Goal: Check status: Check status

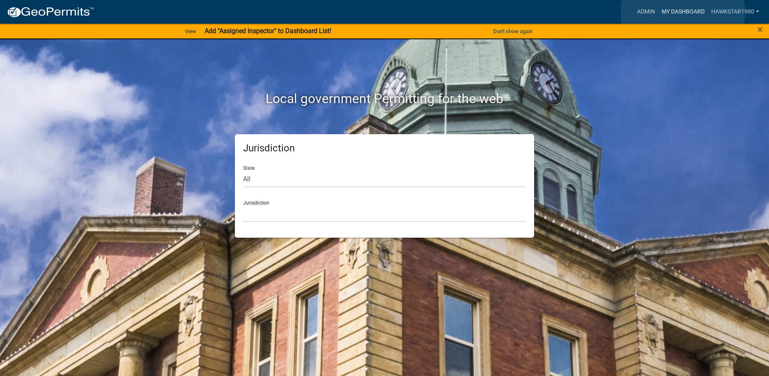
click at [682, 12] on link "My Dashboard" at bounding box center [683, 12] width 50 height 16
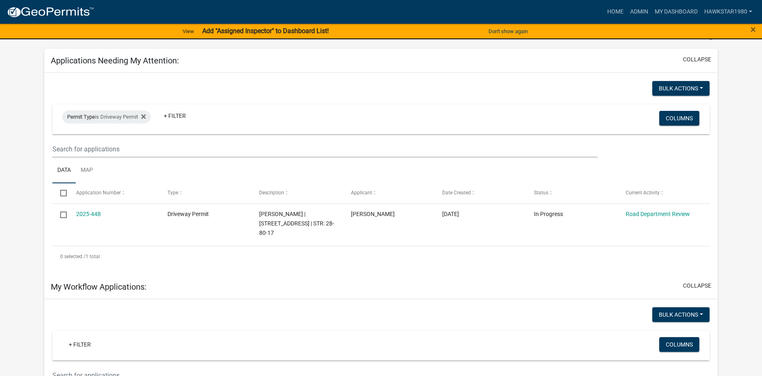
scroll to position [41, 0]
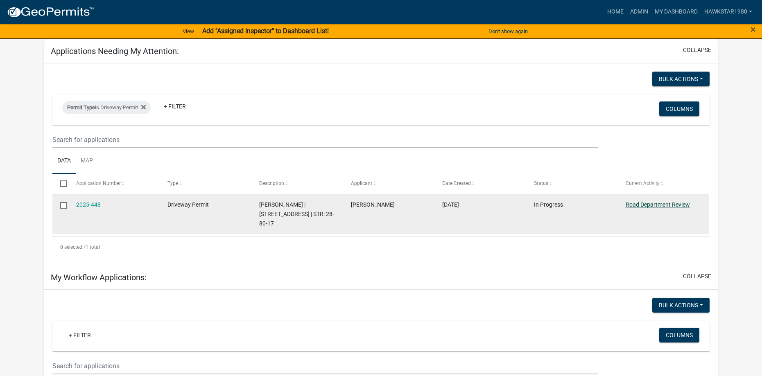
click at [673, 202] on link "Road Department Review" at bounding box center [658, 205] width 64 height 7
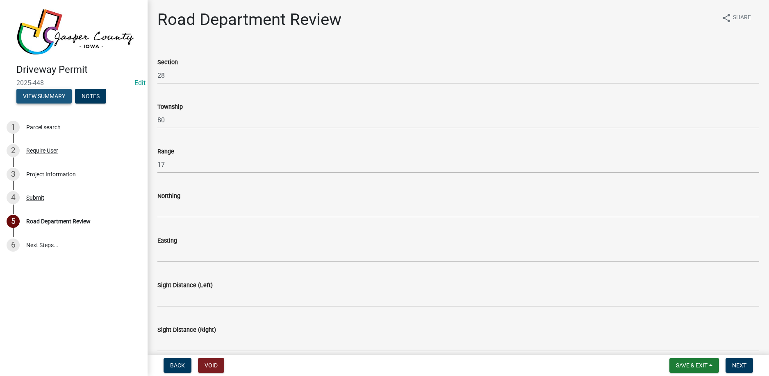
click at [56, 96] on button "View Summary" at bounding box center [43, 96] width 55 height 15
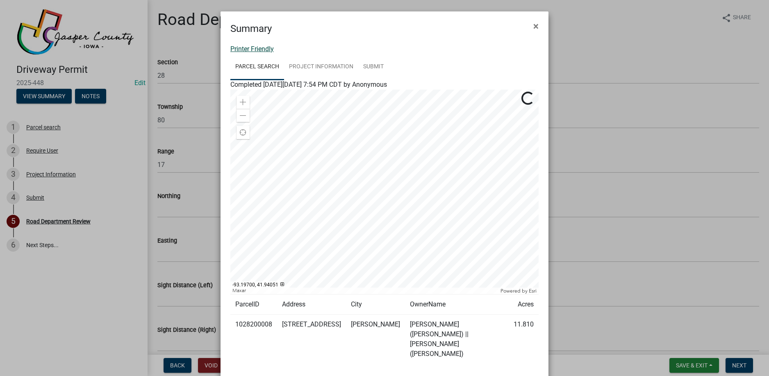
click at [256, 50] on link "Printer Friendly" at bounding box center [251, 49] width 43 height 8
